Goal: Check status: Check status

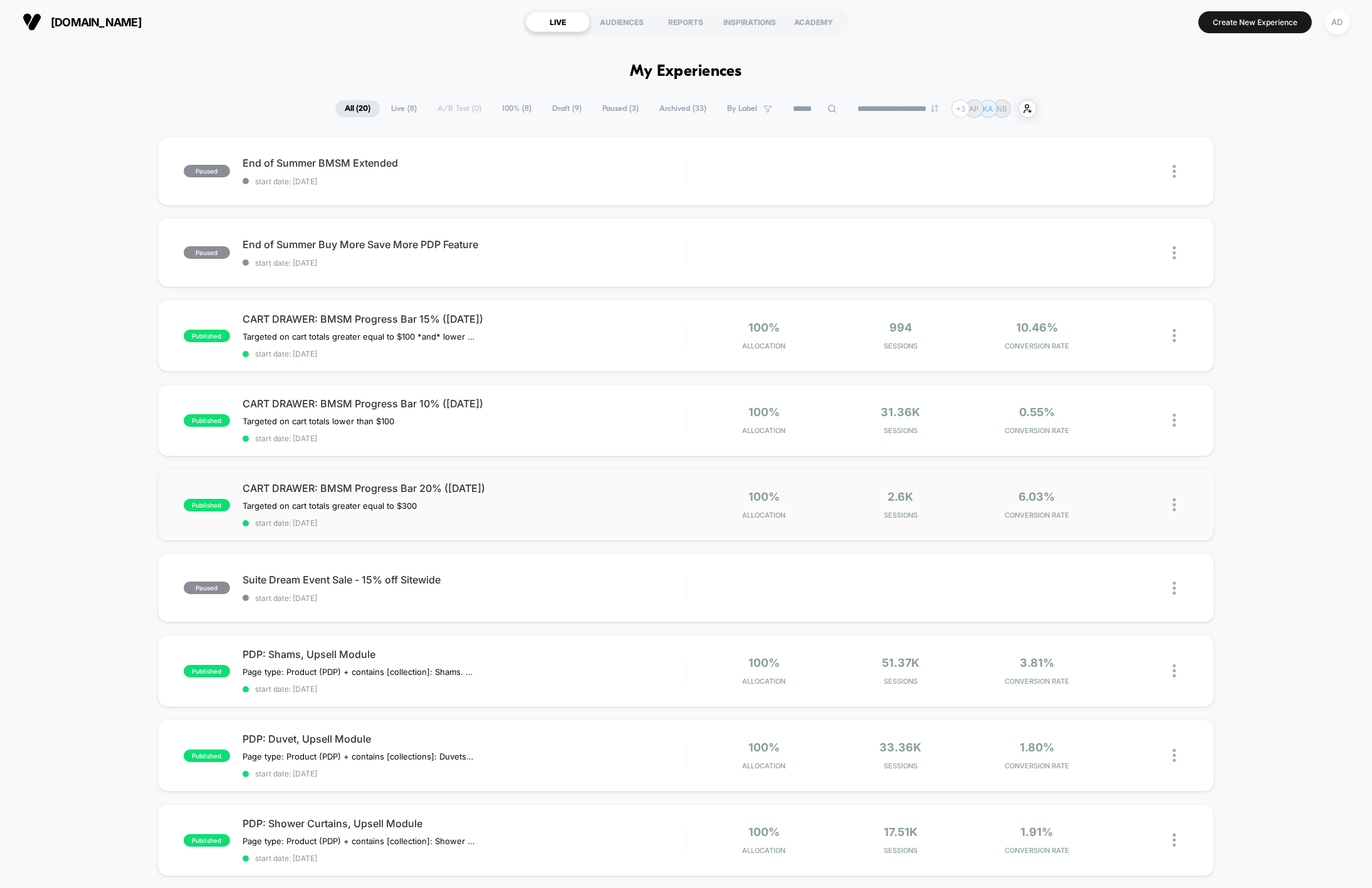
click at [1173, 503] on img at bounding box center [1174, 504] width 3 height 13
click at [1127, 487] on div "Pause" at bounding box center [1109, 488] width 113 height 28
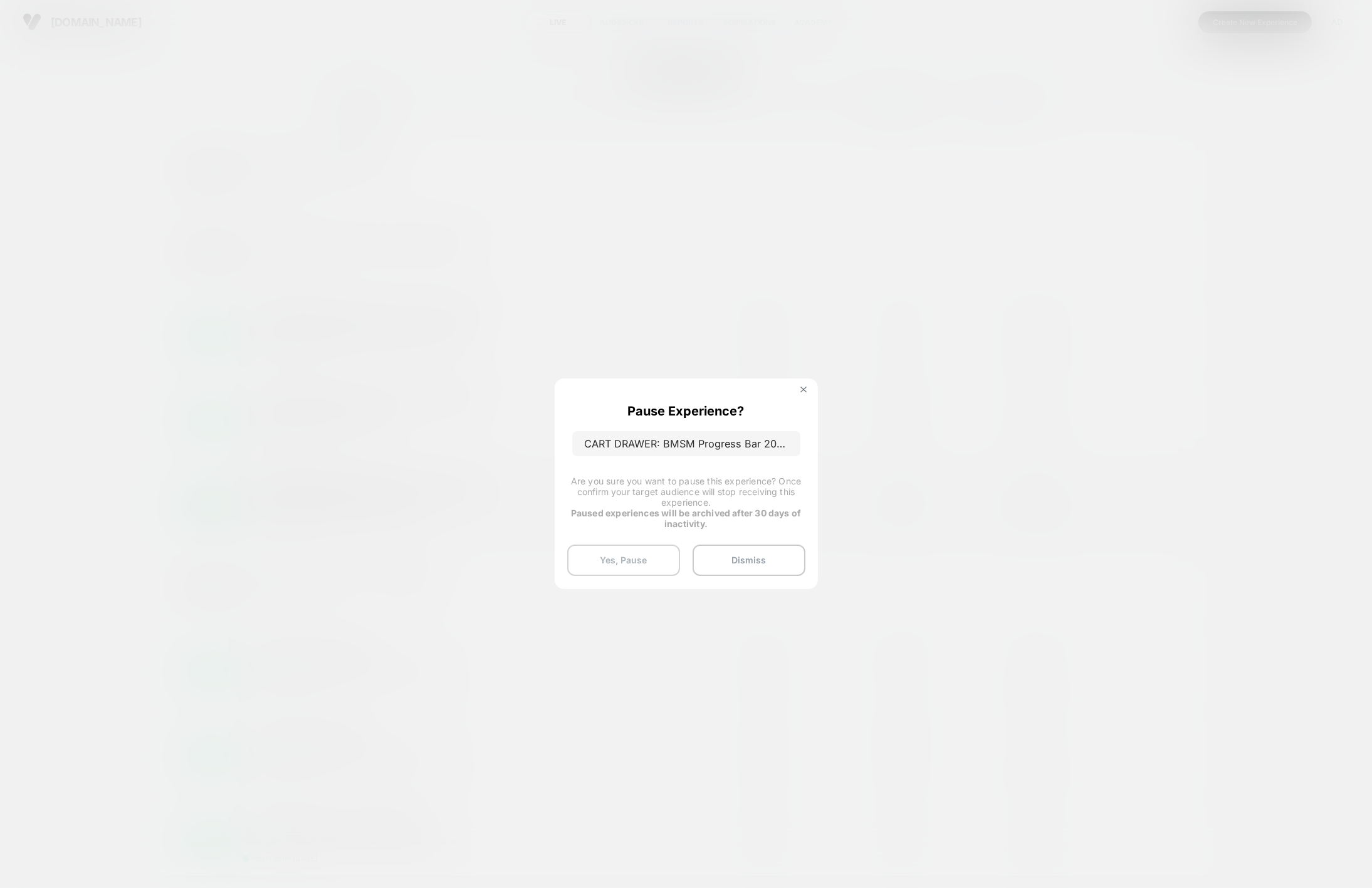
click at [661, 565] on button "Yes, Pause" at bounding box center [623, 560] width 113 height 31
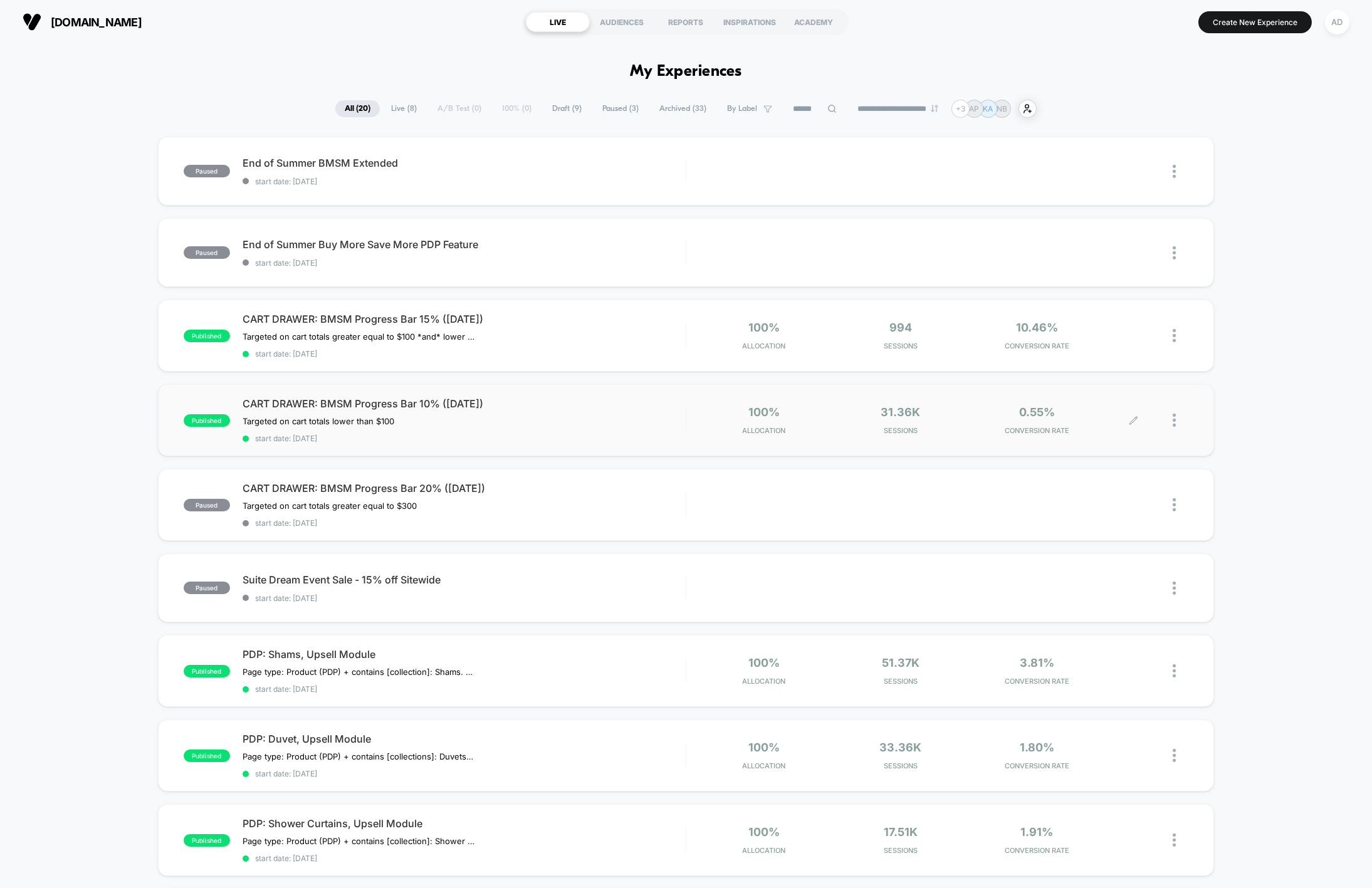
click at [1179, 413] on div at bounding box center [1180, 421] width 16 height 30
click at [1128, 405] on div "Pause" at bounding box center [1109, 405] width 113 height 28
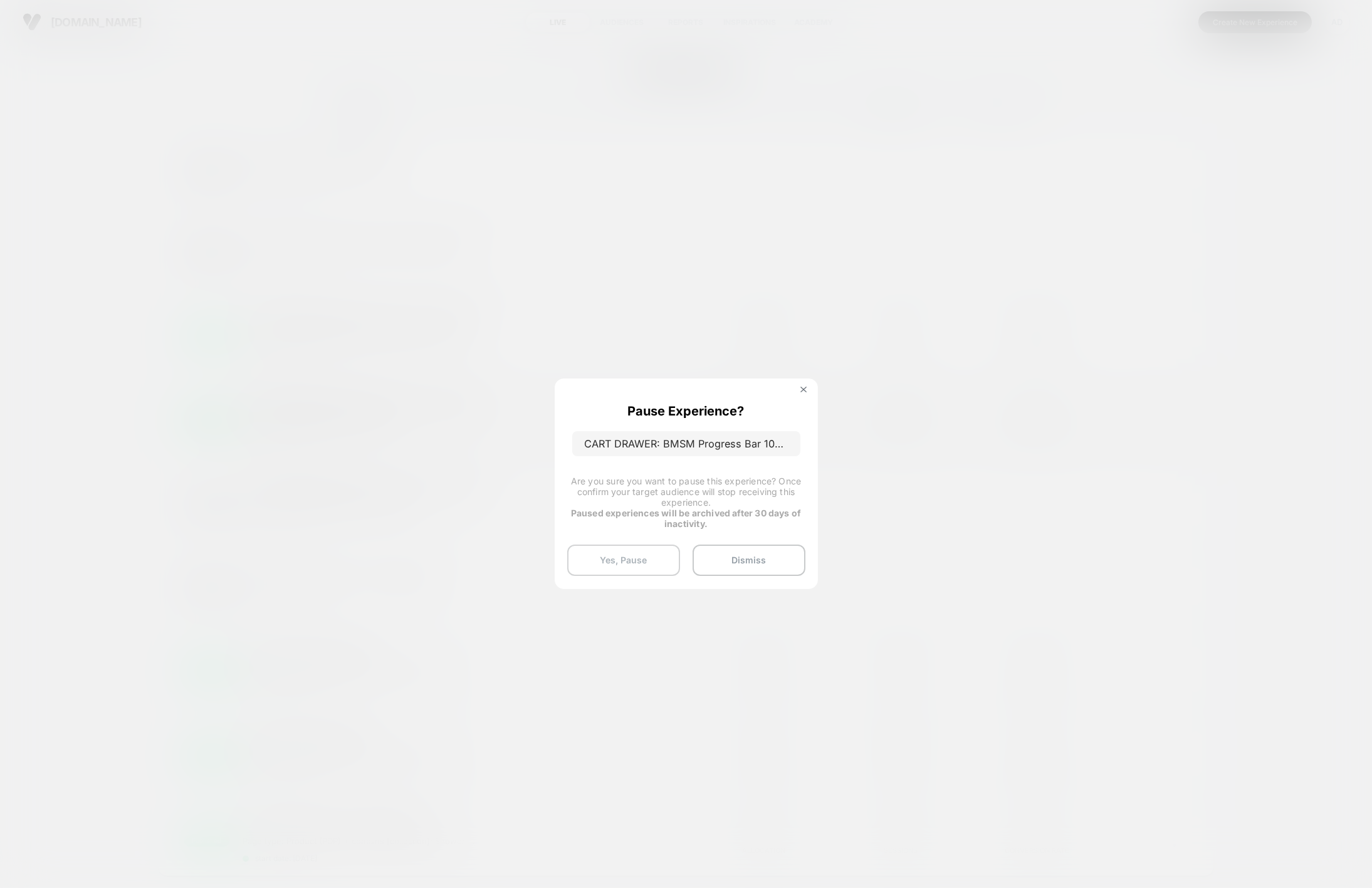
click at [626, 556] on button "Yes, Pause" at bounding box center [623, 560] width 113 height 31
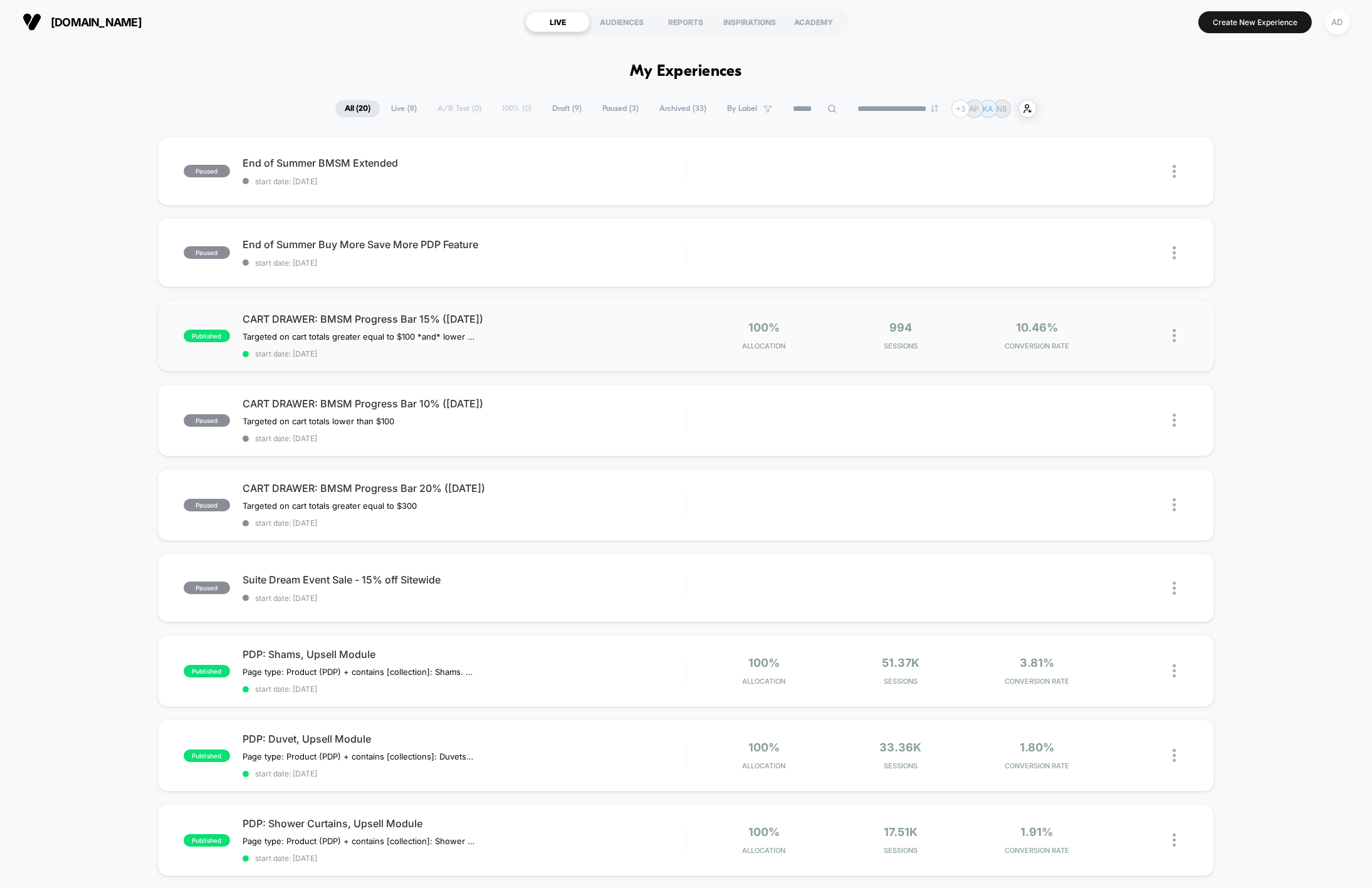
click at [1173, 337] on img at bounding box center [1174, 336] width 3 height 13
click at [1123, 322] on div "Pause" at bounding box center [1109, 321] width 113 height 28
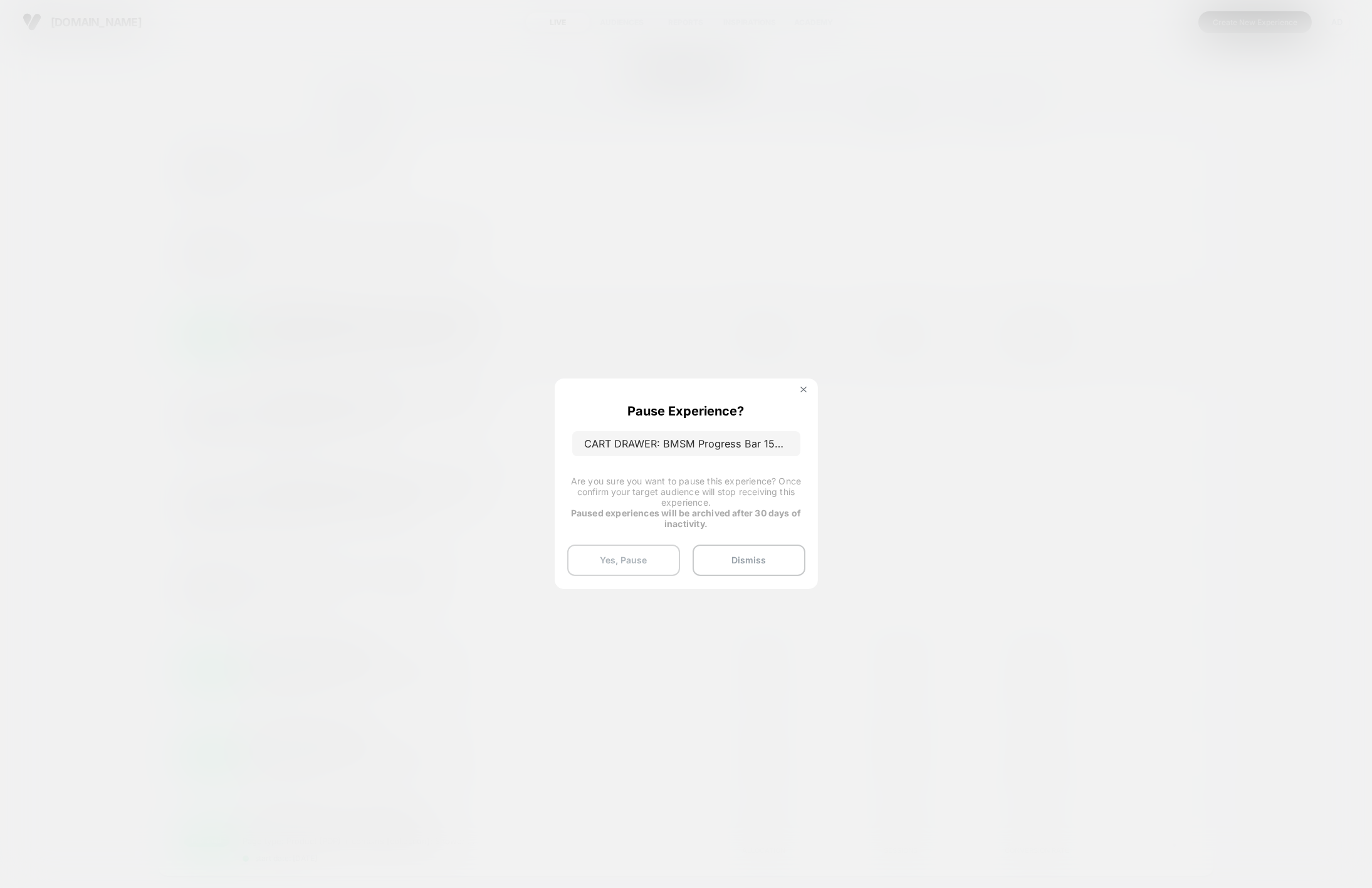
click at [644, 551] on button "Yes, Pause" at bounding box center [623, 560] width 113 height 31
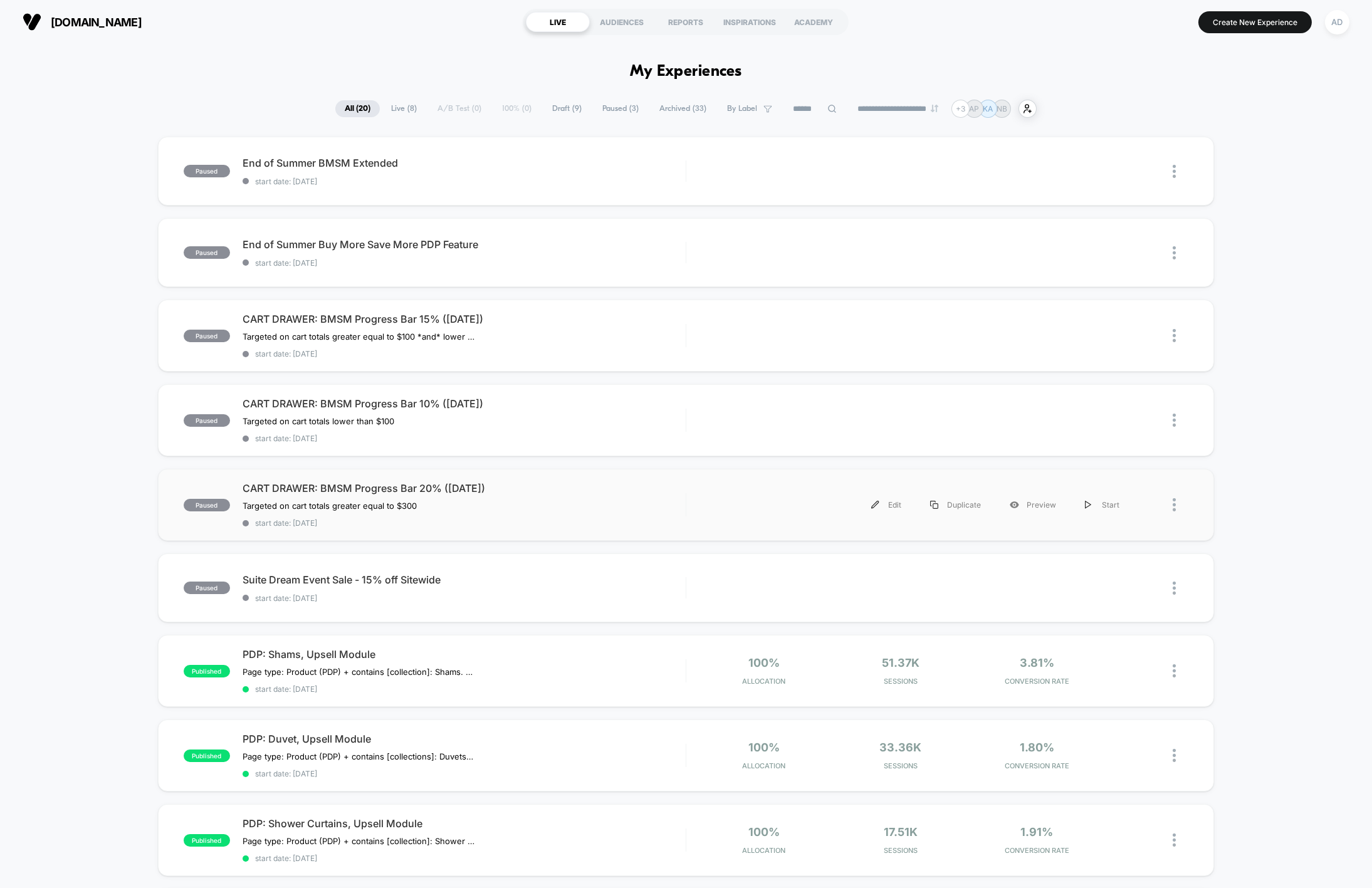
click at [426, 479] on div "paused CART DRAWER: BMSM Progress Bar 20% ([DATE]) Targeted on cart totals grea…" at bounding box center [686, 505] width 1057 height 72
